Goal: Use online tool/utility: Utilize a website feature to perform a specific function

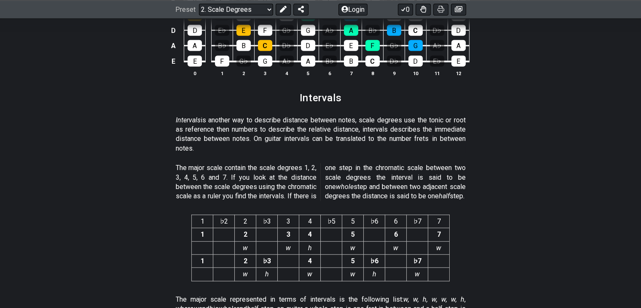
scroll to position [2158, 0]
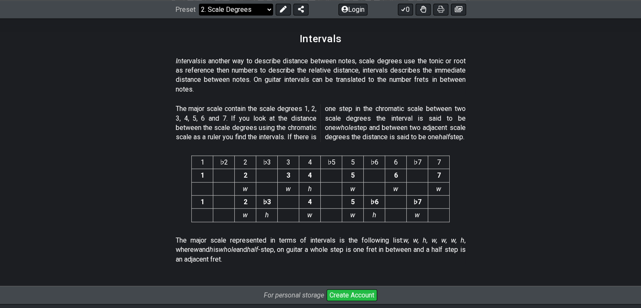
click at [266, 5] on select "Welcome to #fretflip! Initial Preset Custom Preset Minor Pentatonic Major Penta…" at bounding box center [236, 9] width 74 height 12
click at [199, 15] on select "Welcome to #fretflip! Initial Preset Custom Preset Minor Pentatonic Major Penta…" at bounding box center [236, 9] width 74 height 12
select select "/welcome"
select select "C"
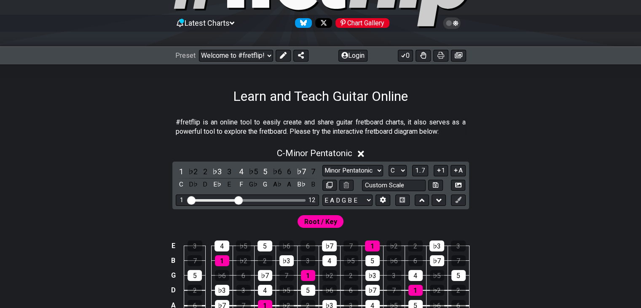
scroll to position [73, 0]
click at [322, 218] on span "Root / Key" at bounding box center [320, 221] width 33 height 12
click at [191, 199] on input "Visible fret range" at bounding box center [248, 199] width 120 height 0
drag, startPoint x: 238, startPoint y: 198, endPoint x: 303, endPoint y: 196, distance: 65.3
click at [303, 199] on input "Visible fret range" at bounding box center [248, 199] width 120 height 0
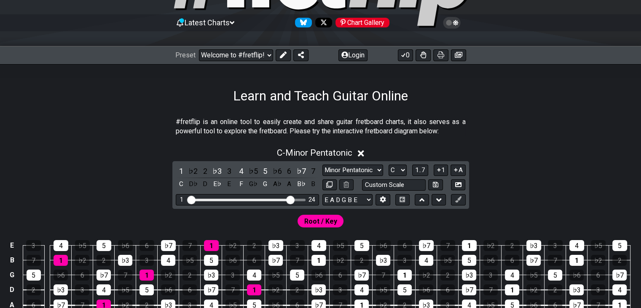
drag, startPoint x: 303, startPoint y: 196, endPoint x: 288, endPoint y: 196, distance: 14.8
click at [288, 199] on input "Visible fret range" at bounding box center [248, 199] width 120 height 0
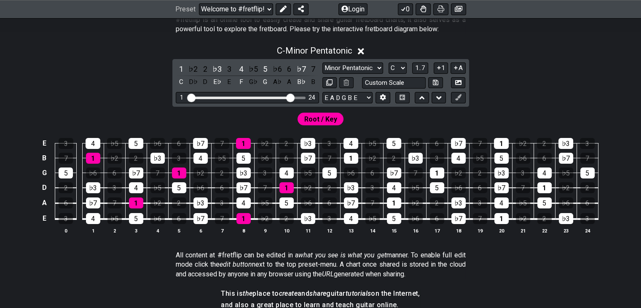
scroll to position [183, 0]
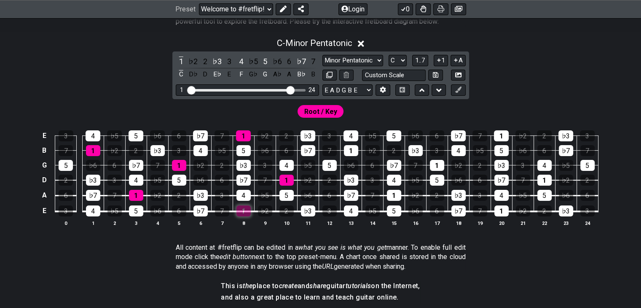
click at [241, 211] on div "1" at bounding box center [243, 210] width 14 height 11
click at [244, 191] on div "4" at bounding box center [243, 195] width 14 height 11
drag, startPoint x: 244, startPoint y: 204, endPoint x: 244, endPoint y: 209, distance: 5.5
click at [244, 209] on td "1" at bounding box center [243, 204] width 21 height 16
click at [244, 209] on div "1" at bounding box center [243, 210] width 14 height 11
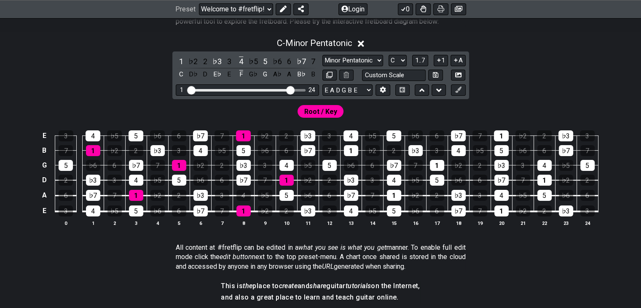
click at [244, 189] on td "4" at bounding box center [243, 188] width 21 height 16
click at [244, 195] on div "4" at bounding box center [243, 195] width 14 height 11
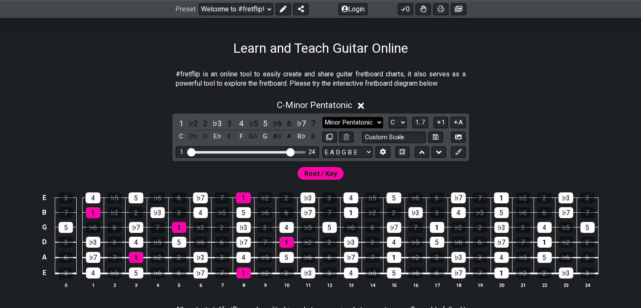
scroll to position [117, 0]
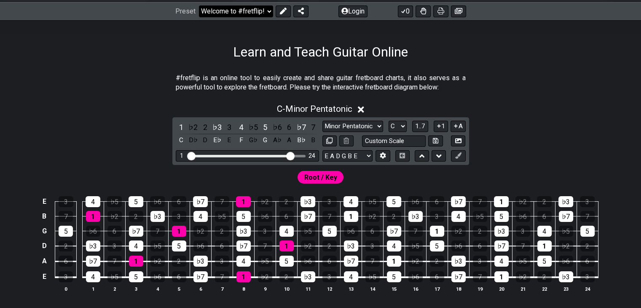
click at [268, 10] on select "Welcome to #fretflip! Initial Preset Custom Preset Minor Pentatonic Major Penta…" at bounding box center [236, 11] width 74 height 12
click at [199, 5] on select "Welcome to #fretflip! Initial Preset Custom Preset Minor Pentatonic Major Penta…" at bounding box center [236, 11] width 74 height 12
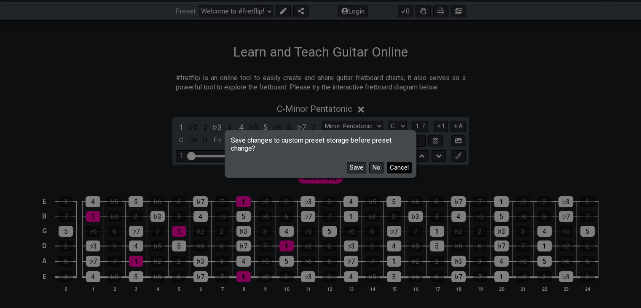
click at [393, 169] on button "Cancel" at bounding box center [399, 167] width 25 height 11
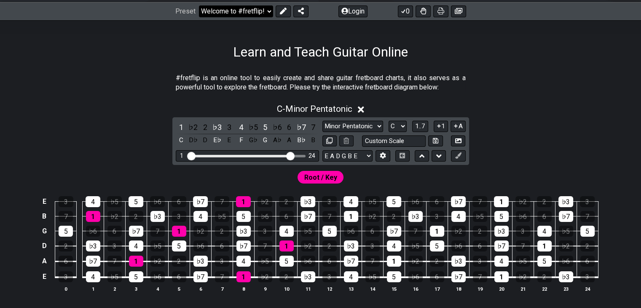
click at [260, 13] on select "Welcome to #fretflip! Initial Preset Custom Preset Minor Pentatonic Major Penta…" at bounding box center [236, 11] width 74 height 12
click at [199, 5] on select "Welcome to #fretflip! Initial Preset Custom Preset Minor Pentatonic Major Penta…" at bounding box center [236, 11] width 74 height 12
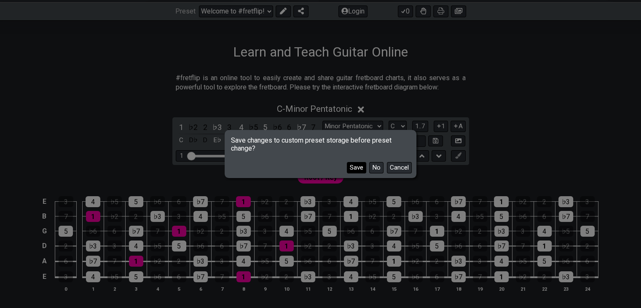
click at [357, 167] on button "Save" at bounding box center [356, 167] width 19 height 11
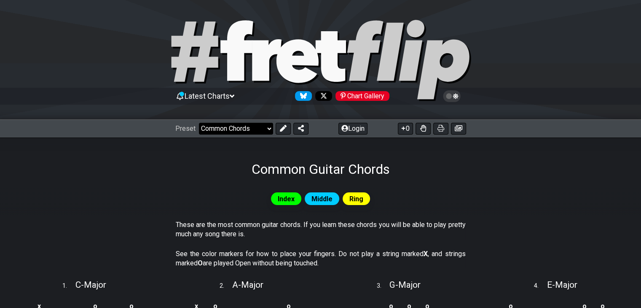
click at [265, 130] on select "Welcome to #fretflip! Initial Preset Learn and Teach Guitar Online Minor Pentat…" at bounding box center [236, 129] width 74 height 12
click at [199, 123] on select "Welcome to #fretflip! Initial Preset Learn and Teach Guitar Online Minor Pentat…" at bounding box center [236, 129] width 74 height 12
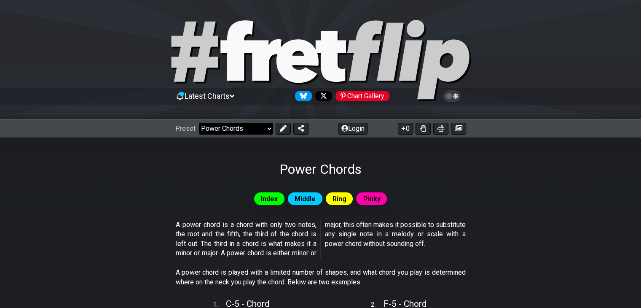
click at [266, 128] on select "Welcome to #fretflip! Initial Preset Learn and Teach Guitar Online Minor Pentat…" at bounding box center [236, 129] width 74 height 12
click at [199, 123] on select "Welcome to #fretflip! Initial Preset Learn and Teach Guitar Online Minor Pentat…" at bounding box center [236, 129] width 74 height 12
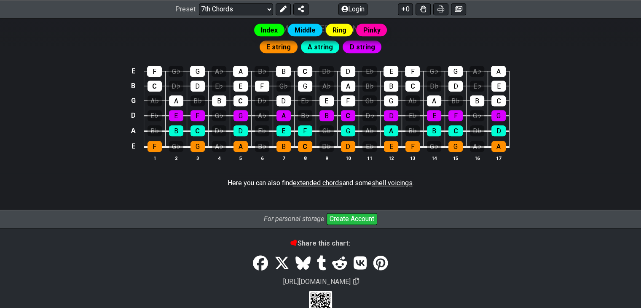
scroll to position [1059, 0]
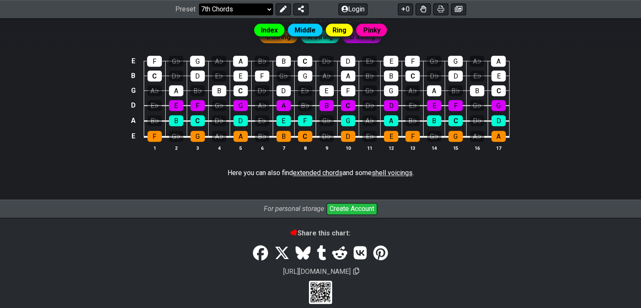
click at [250, 7] on select "Welcome to #fretflip! Initial Preset Learn and Teach Guitar Online Minor Pentat…" at bounding box center [236, 9] width 74 height 12
click at [199, 15] on select "Welcome to #fretflip! Initial Preset Learn and Teach Guitar Online Minor Pentat…" at bounding box center [236, 9] width 74 height 12
select select "/harmonizing-scales"
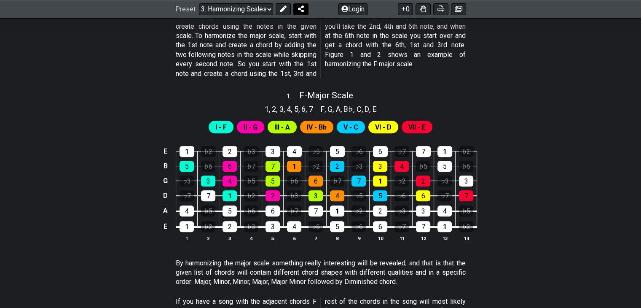
scroll to position [296, 0]
